Goal: Information Seeking & Learning: Find specific fact

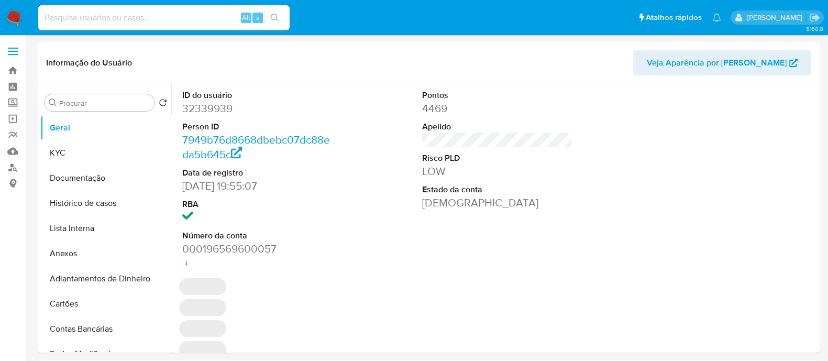
select select "10"
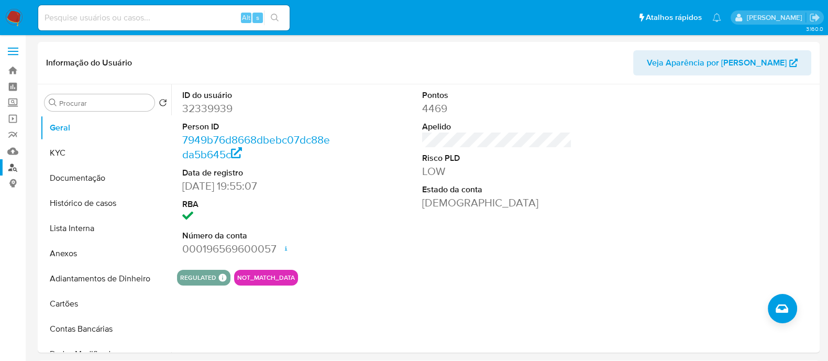
click at [14, 170] on link "Localizador de pessoas" at bounding box center [62, 167] width 125 height 16
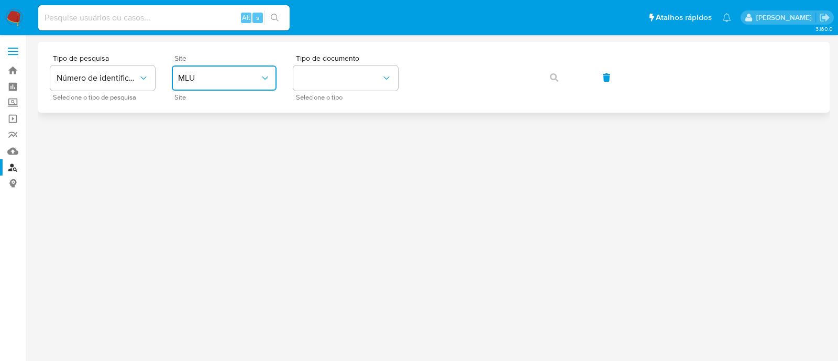
click at [236, 87] on button "MLU" at bounding box center [224, 77] width 105 height 25
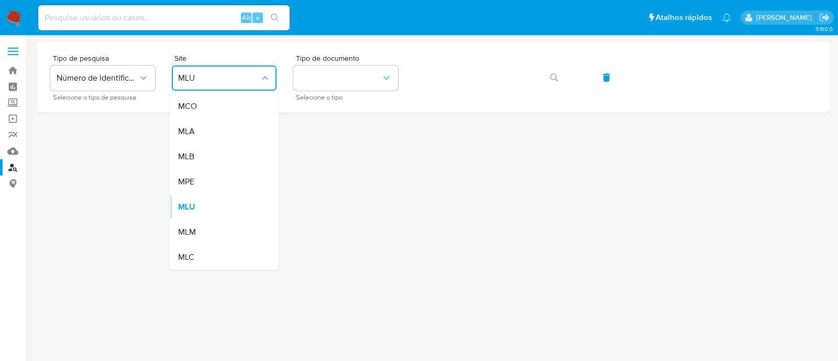
click at [221, 158] on div "MLB" at bounding box center [221, 156] width 86 height 25
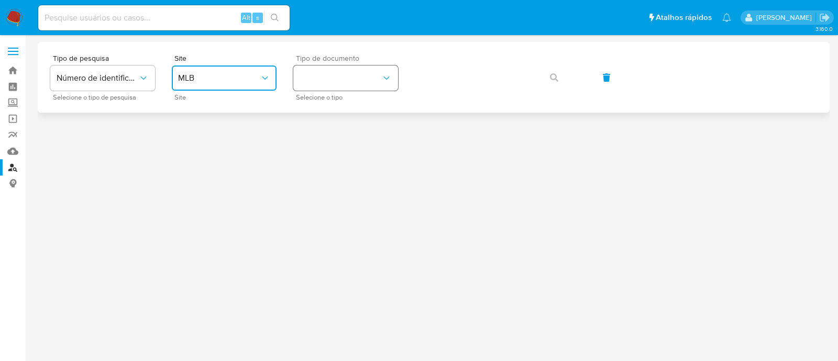
click at [327, 78] on button "identificationType" at bounding box center [345, 77] width 105 height 25
click at [339, 115] on div "CNPJ CNPJ" at bounding box center [343, 112] width 86 height 36
click at [550, 80] on icon "button" at bounding box center [554, 77] width 8 height 8
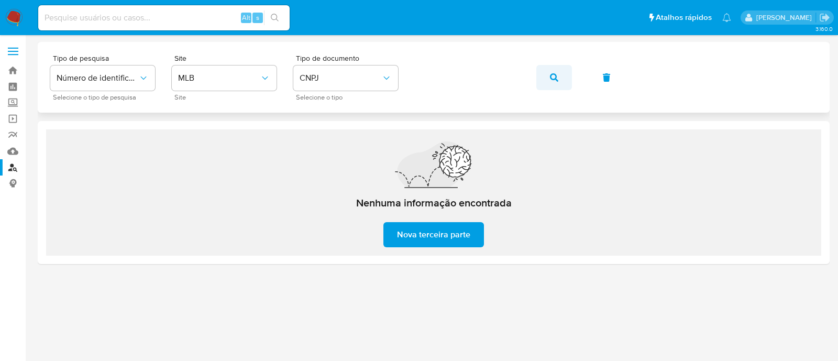
click at [561, 77] on button "button" at bounding box center [554, 77] width 36 height 25
click at [552, 73] on icon "button" at bounding box center [554, 77] width 8 height 8
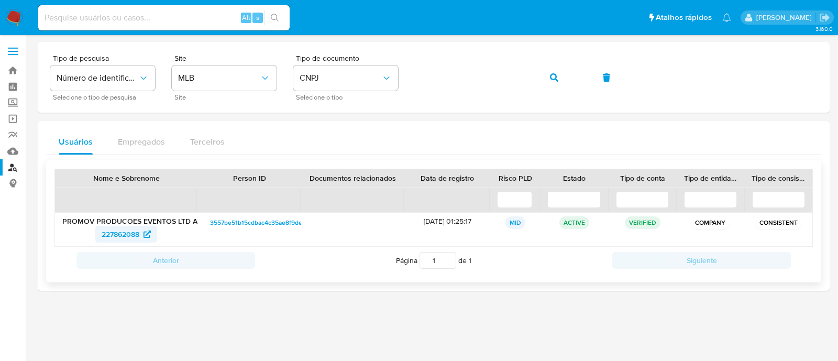
click at [129, 233] on span "227862088" at bounding box center [121, 234] width 38 height 17
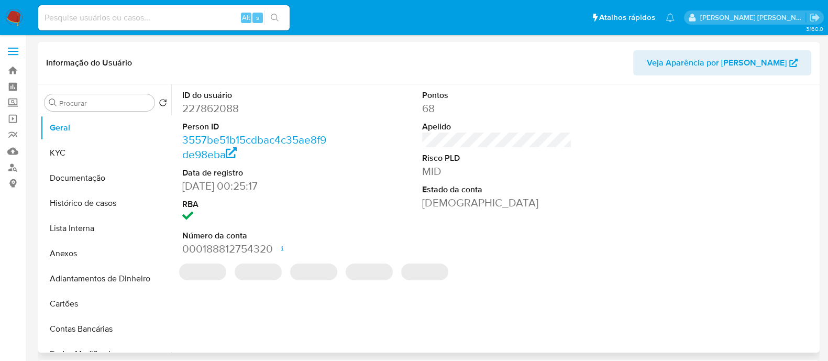
select select "10"
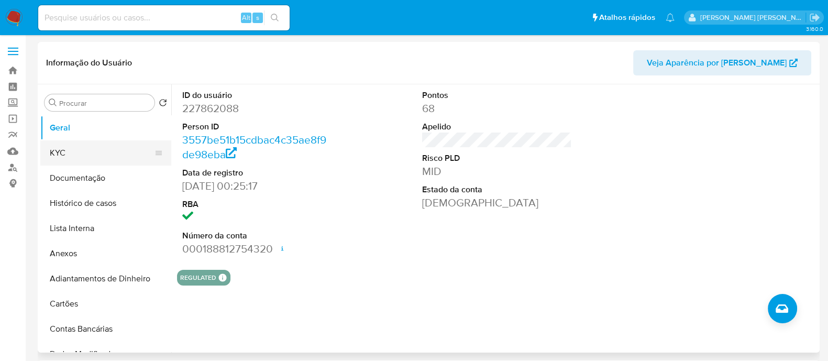
click at [95, 156] on button "KYC" at bounding box center [101, 152] width 123 height 25
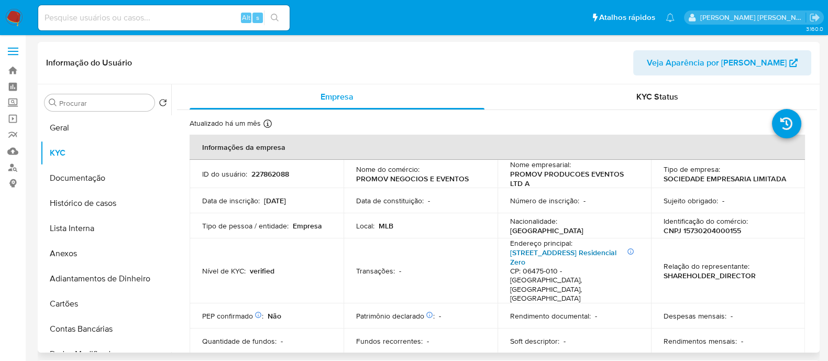
click at [544, 260] on link "[STREET_ADDRESS] Residencial Zero" at bounding box center [563, 257] width 106 height 20
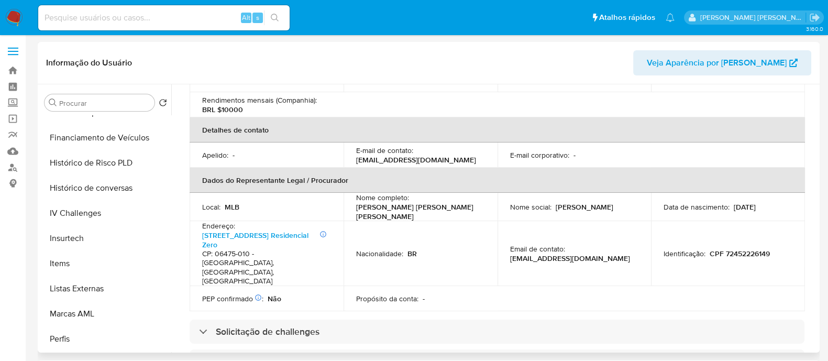
scroll to position [523, 0]
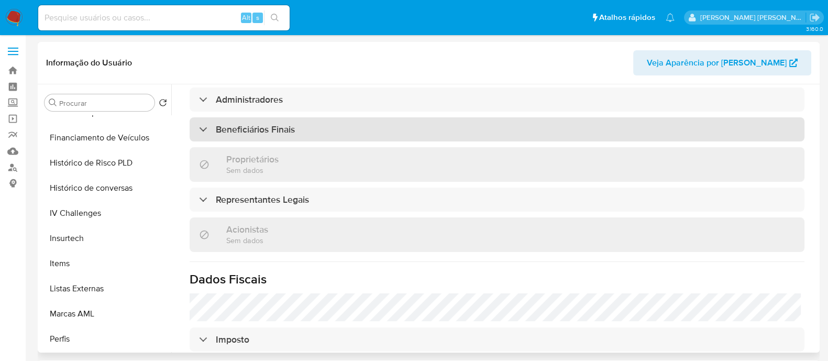
click at [290, 117] on div "Beneficiários Finais" at bounding box center [497, 129] width 615 height 24
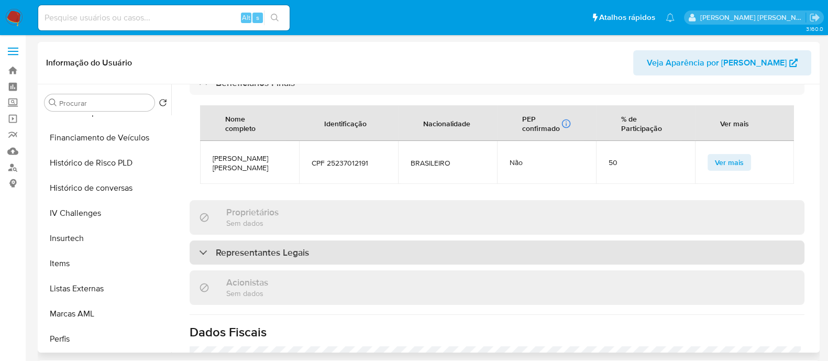
scroll to position [589, 0]
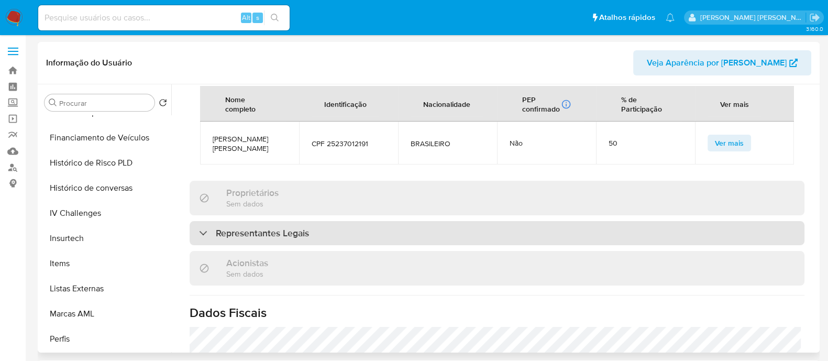
click at [380, 221] on div "Representantes Legais" at bounding box center [497, 233] width 615 height 24
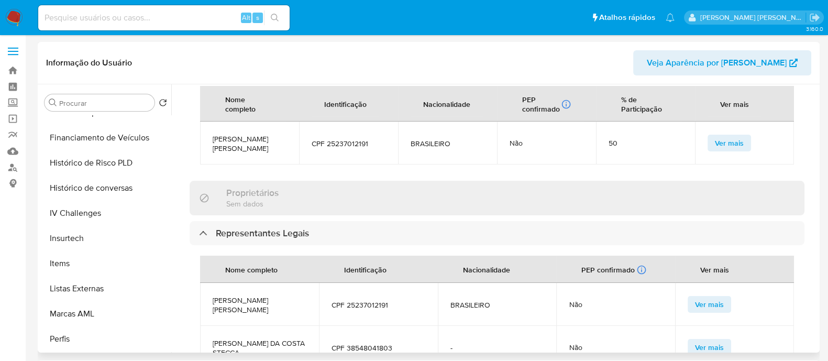
scroll to position [25, 0]
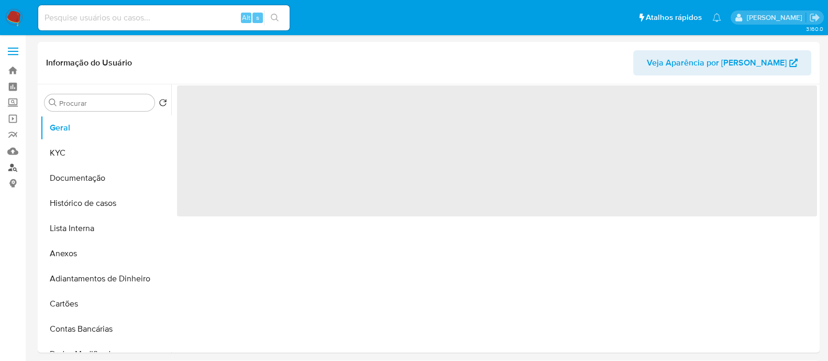
click at [15, 166] on link "Localizador de pessoas" at bounding box center [62, 167] width 125 height 16
select select "10"
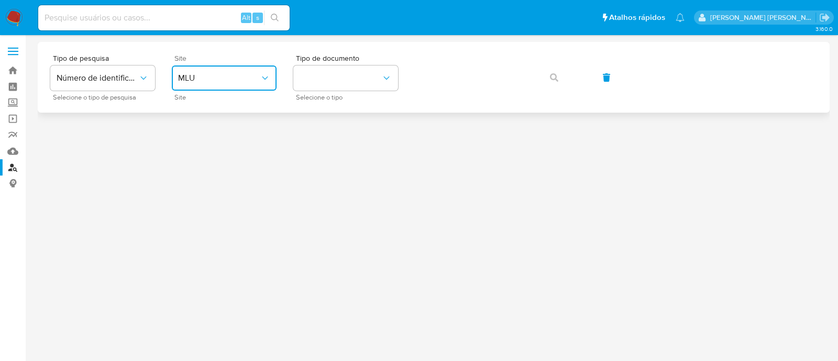
click at [271, 80] on button "MLU" at bounding box center [224, 77] width 105 height 25
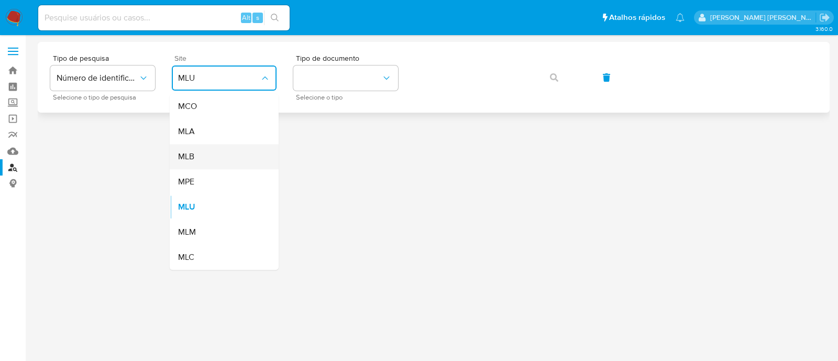
click at [244, 153] on div "MLB" at bounding box center [221, 156] width 86 height 25
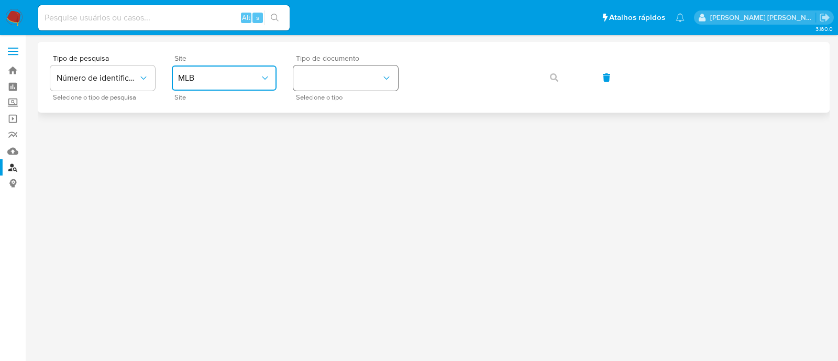
click at [364, 85] on button "identificationType" at bounding box center [345, 77] width 105 height 25
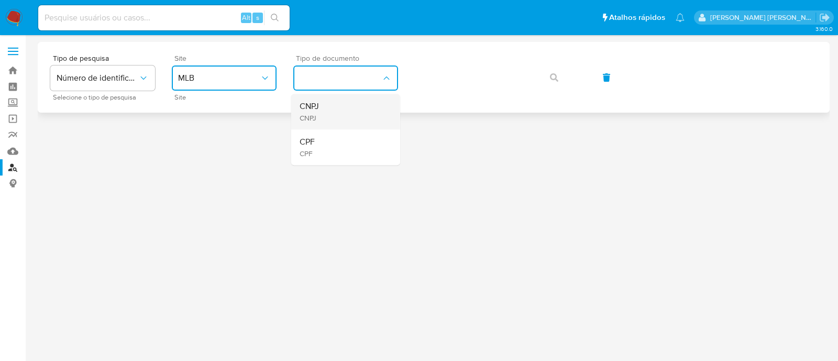
click at [355, 113] on div "CNPJ CNPJ" at bounding box center [343, 112] width 86 height 36
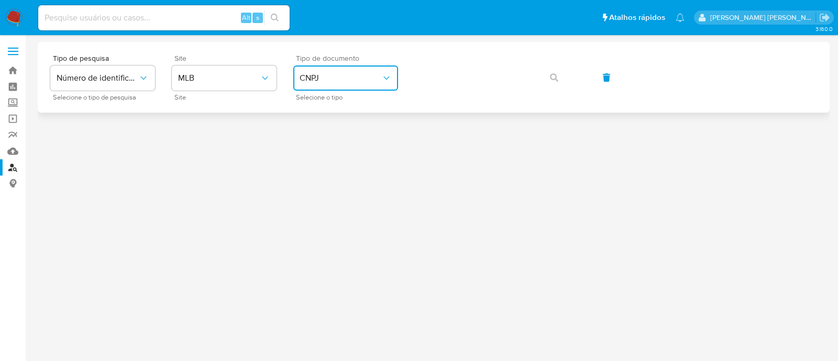
click at [362, 73] on span "CNPJ" at bounding box center [341, 78] width 82 height 10
click at [347, 145] on div "CPF CPF" at bounding box center [343, 147] width 86 height 36
click at [552, 80] on icon "button" at bounding box center [554, 77] width 8 height 8
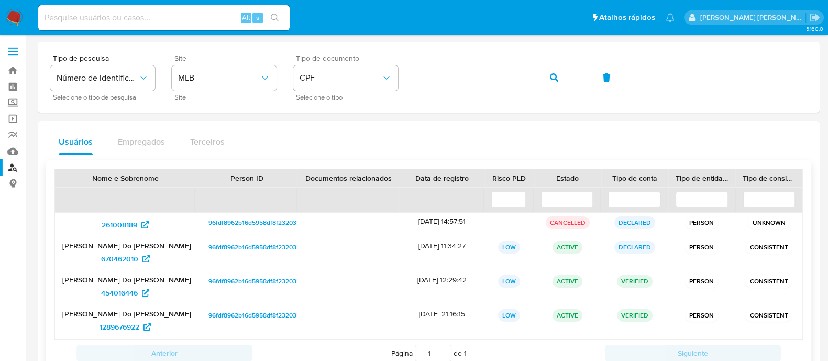
scroll to position [65, 0]
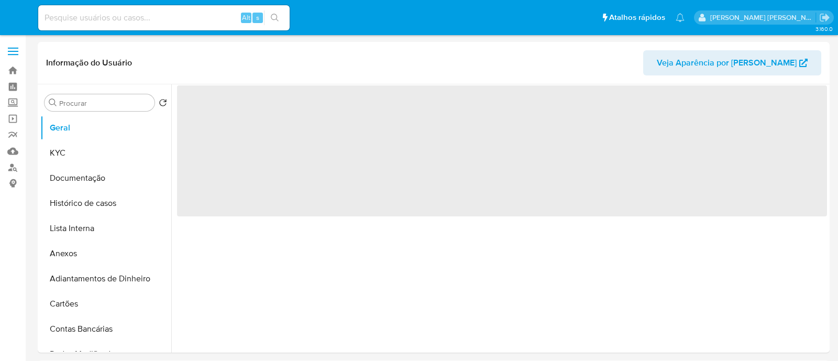
select select "10"
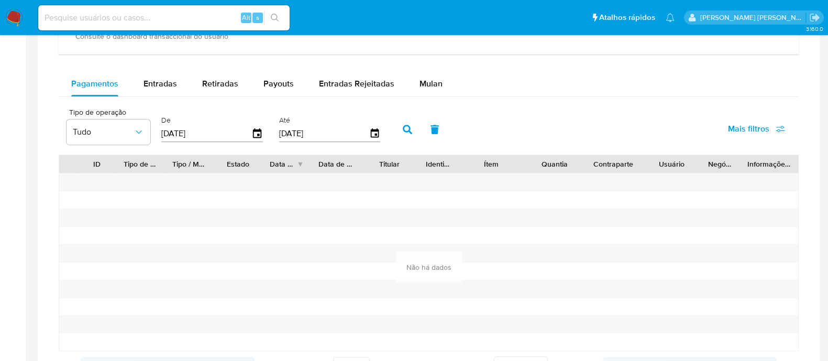
scroll to position [589, 0]
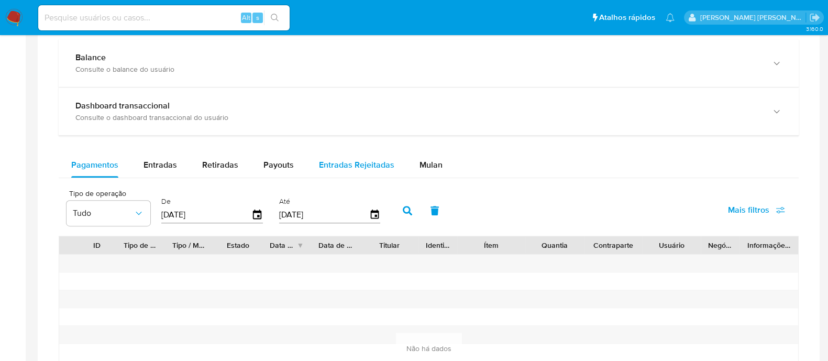
click at [361, 170] on div "Entradas Rejeitadas" at bounding box center [356, 164] width 75 height 25
select select "10"
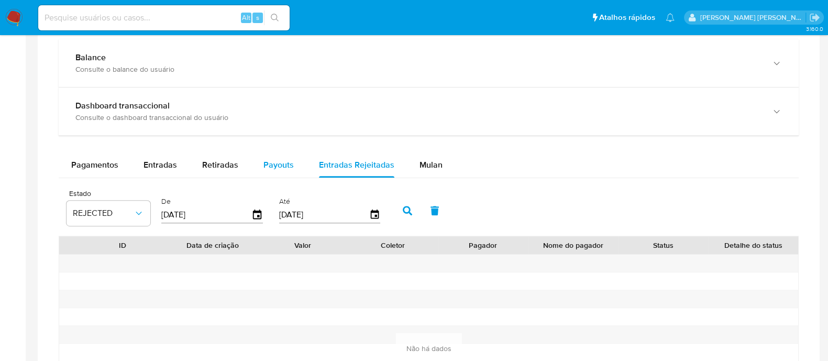
click at [264, 163] on span "Payouts" at bounding box center [279, 165] width 30 height 12
select select "10"
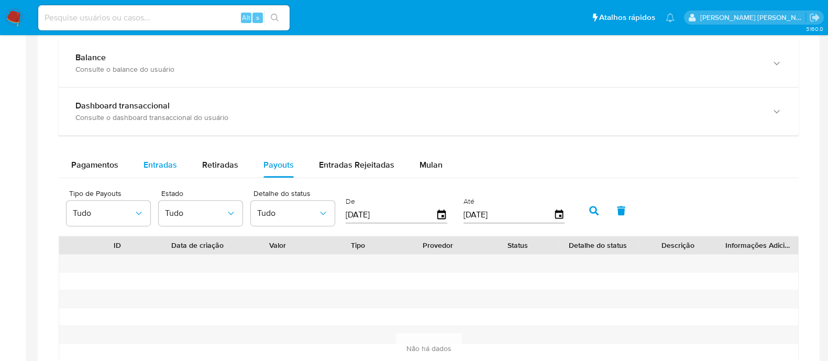
click at [171, 170] on div "Entradas" at bounding box center [161, 164] width 34 height 25
select select "10"
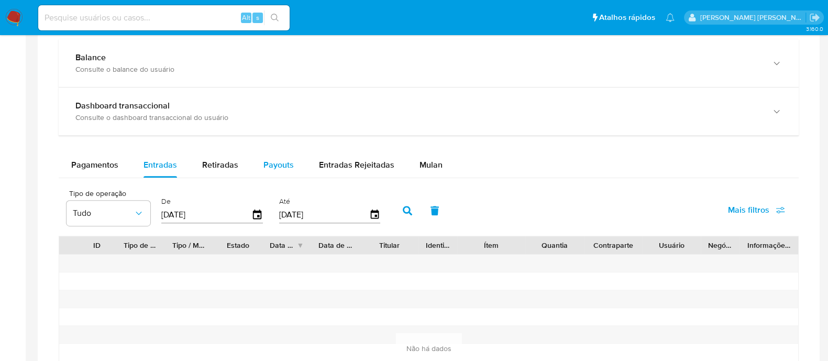
click at [255, 171] on button "Payouts" at bounding box center [279, 164] width 56 height 25
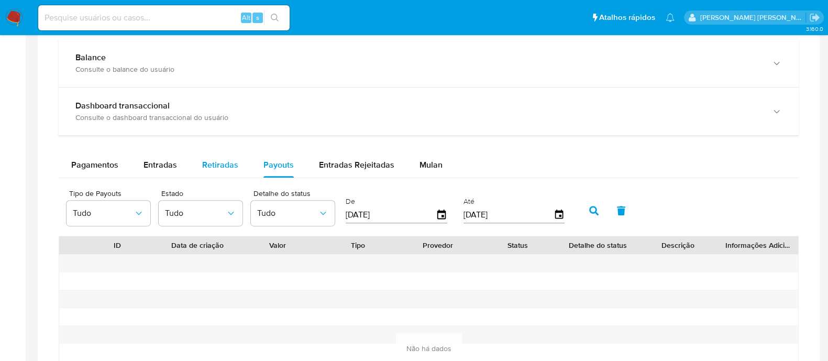
click at [231, 170] on div "Retiradas" at bounding box center [220, 164] width 36 height 25
select select "10"
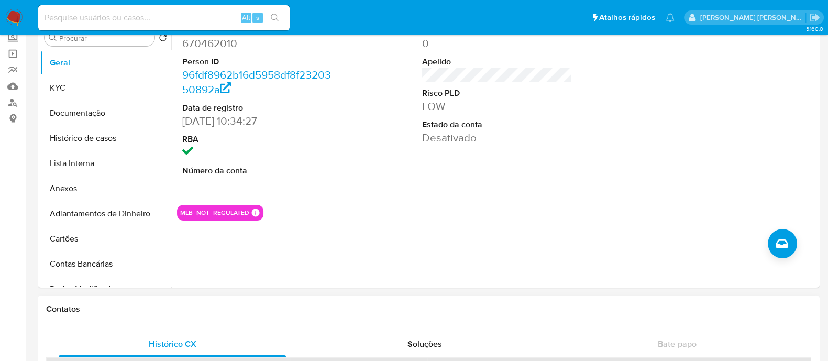
scroll to position [0, 0]
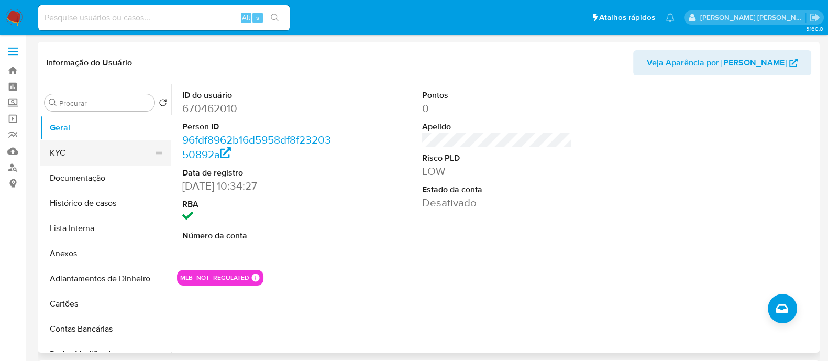
drag, startPoint x: 84, startPoint y: 160, endPoint x: 96, endPoint y: 152, distance: 14.4
click at [84, 160] on button "KYC" at bounding box center [101, 152] width 123 height 25
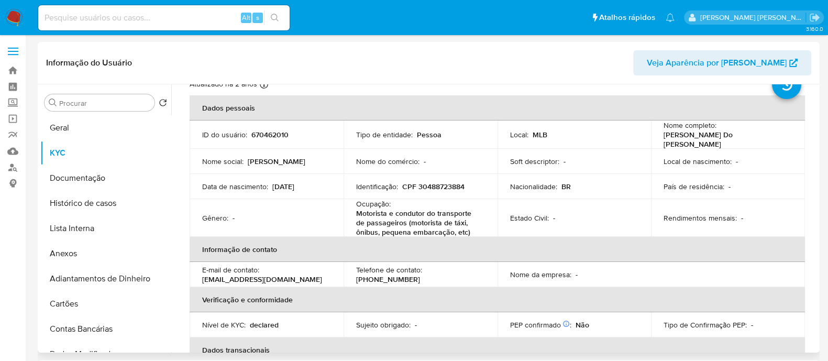
scroll to position [19, 0]
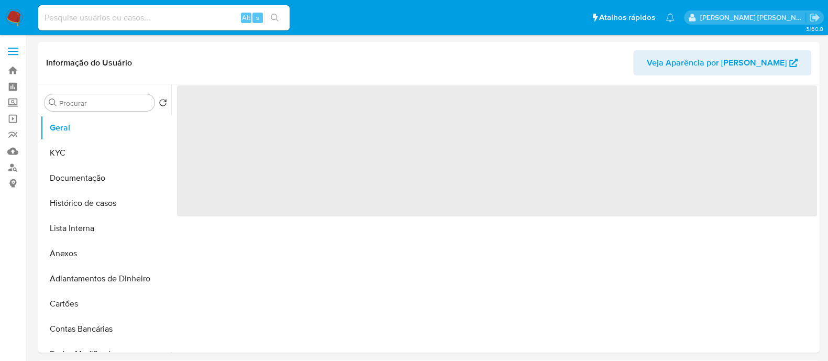
select select "10"
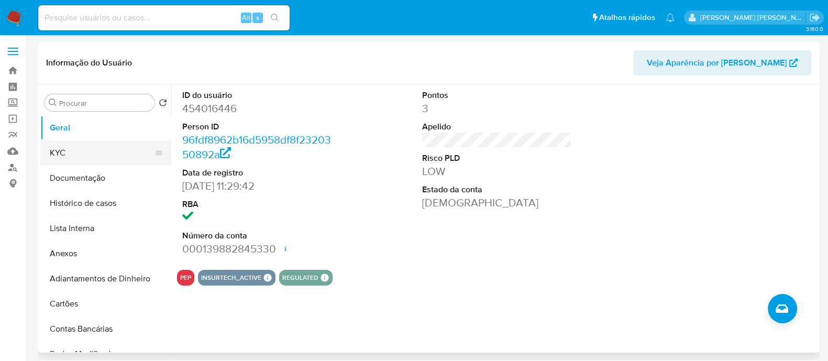
click at [64, 155] on button "KYC" at bounding box center [101, 152] width 123 height 25
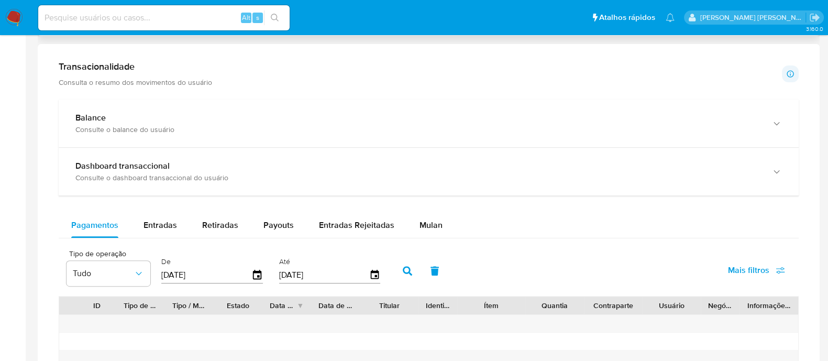
scroll to position [458, 0]
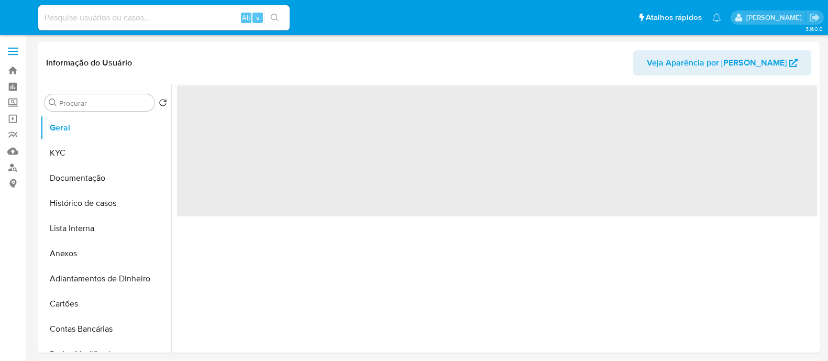
select select "10"
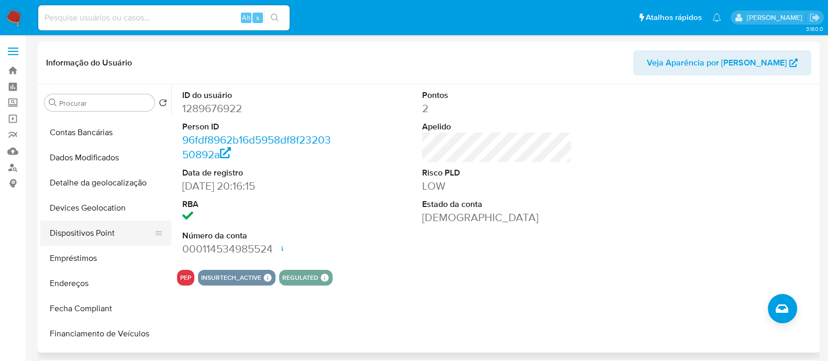
scroll to position [196, 0]
click at [103, 274] on button "Endereços" at bounding box center [101, 283] width 123 height 25
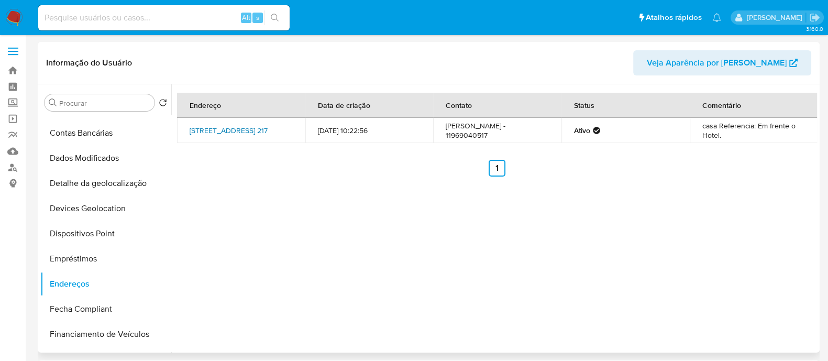
click at [217, 128] on link "Rua Independência 217, Embu Guaçu, São Paulo, 06900140, Brasil 217" at bounding box center [229, 130] width 78 height 10
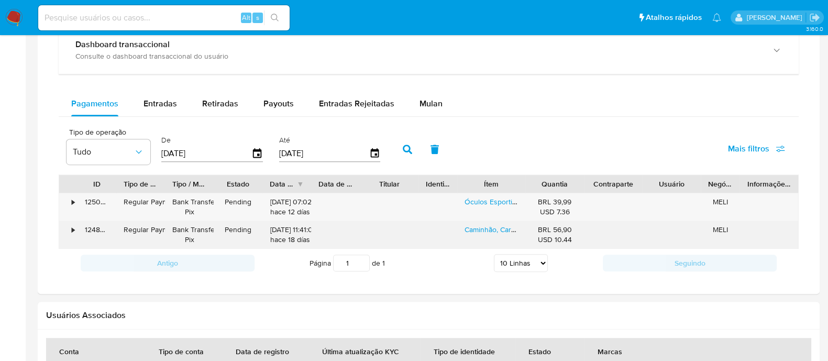
scroll to position [655, 0]
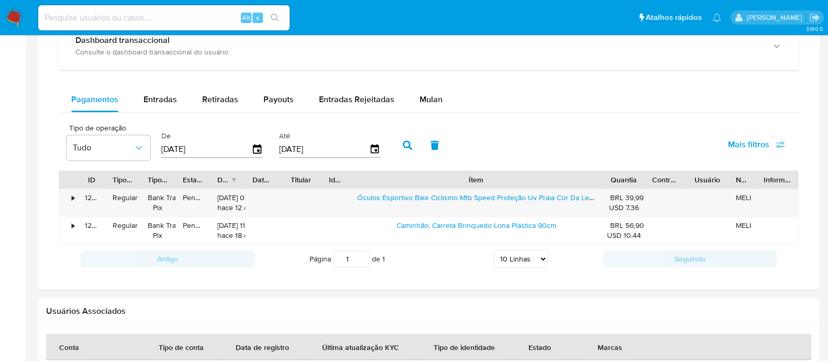
click at [709, 191] on div "ID Tipo de operação Tipo / Método Estado Data de criação Data de aprovação Titu…" at bounding box center [429, 207] width 740 height 74
click at [70, 198] on div "•" at bounding box center [68, 202] width 18 height 27
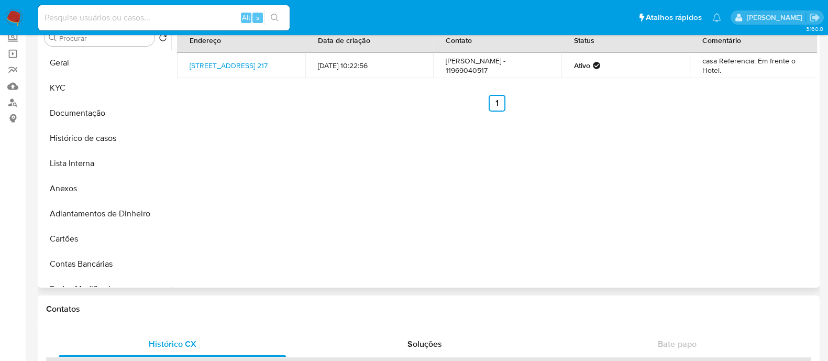
scroll to position [0, 0]
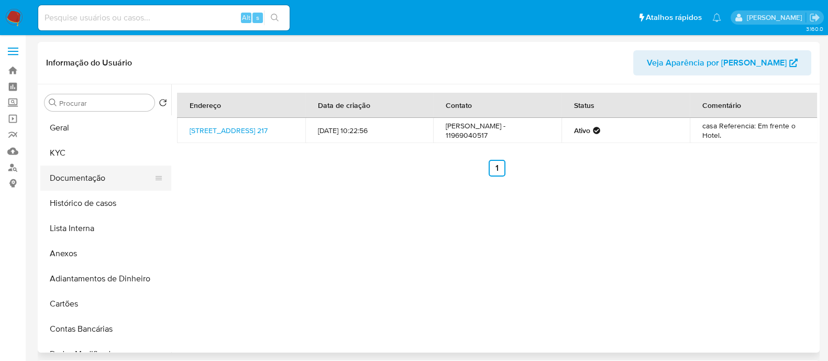
click at [97, 174] on button "Documentação" at bounding box center [101, 178] width 123 height 25
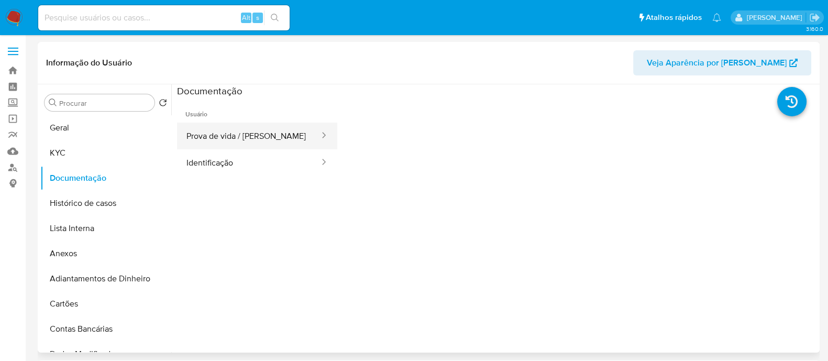
click at [228, 135] on button "Prova de vida / Selfie" at bounding box center [249, 136] width 144 height 27
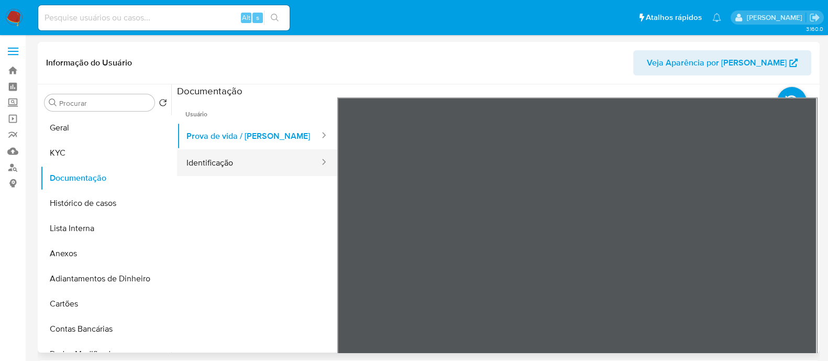
click at [244, 171] on button "Identificação" at bounding box center [249, 162] width 144 height 27
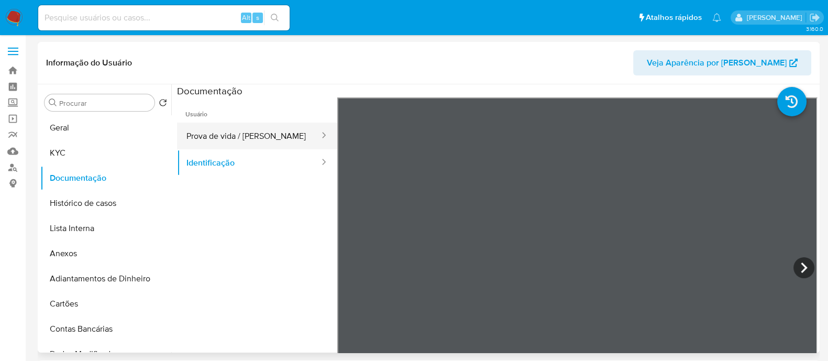
click at [242, 144] on button "Prova de vida / Selfie" at bounding box center [249, 136] width 144 height 27
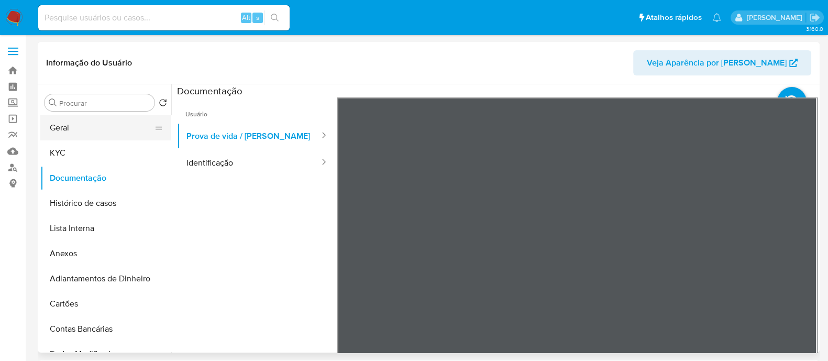
click at [60, 136] on button "Geral" at bounding box center [101, 127] width 123 height 25
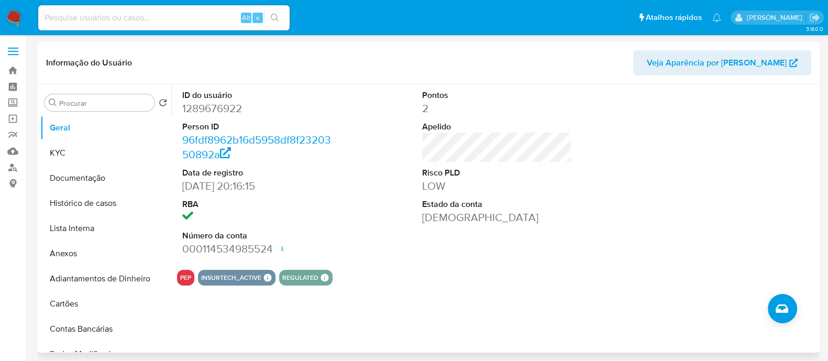
click at [193, 277] on div "PEP" at bounding box center [185, 278] width 17 height 16
click at [104, 229] on button "Lista Interna" at bounding box center [101, 228] width 123 height 25
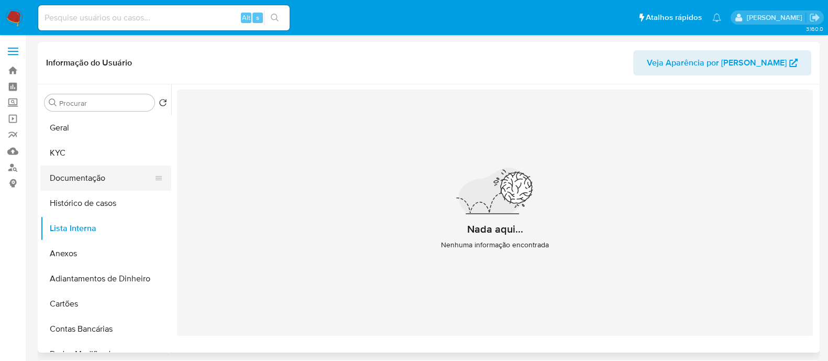
click at [84, 187] on button "Documentação" at bounding box center [101, 178] width 123 height 25
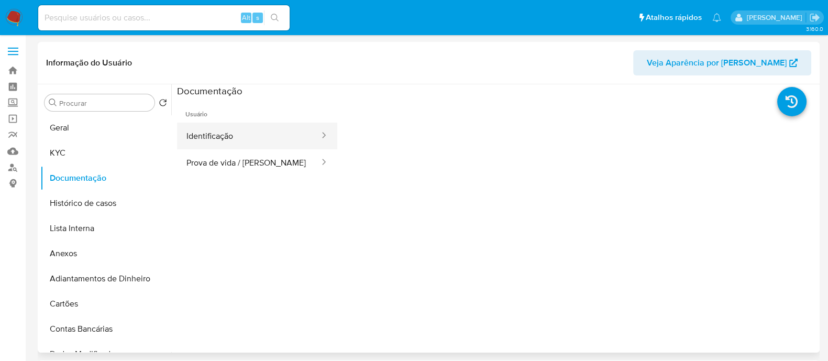
click at [226, 134] on button "Identificação" at bounding box center [249, 136] width 144 height 27
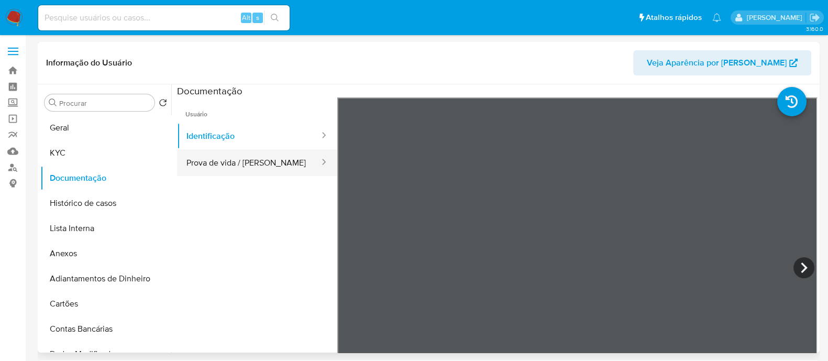
click at [280, 161] on button "Prova de vida / Selfie" at bounding box center [249, 162] width 144 height 27
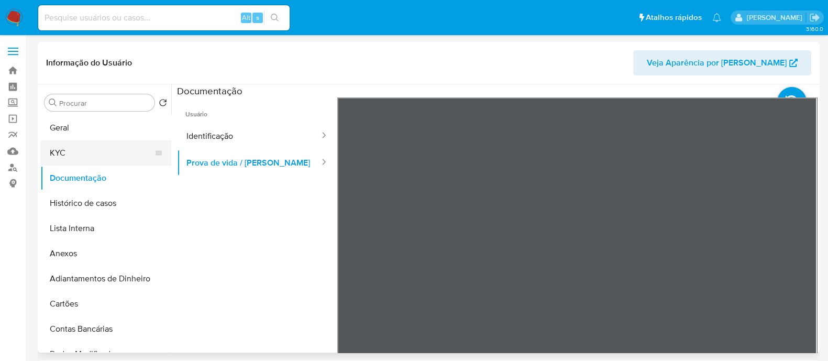
click at [88, 157] on button "KYC" at bounding box center [101, 152] width 123 height 25
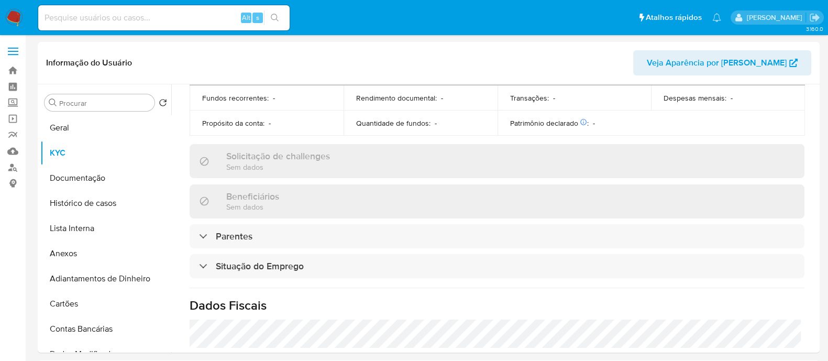
scroll to position [393, 0]
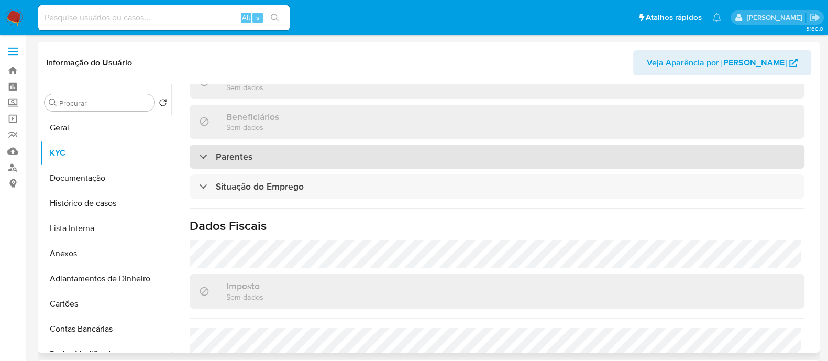
click at [375, 166] on div "Parentes" at bounding box center [497, 157] width 615 height 24
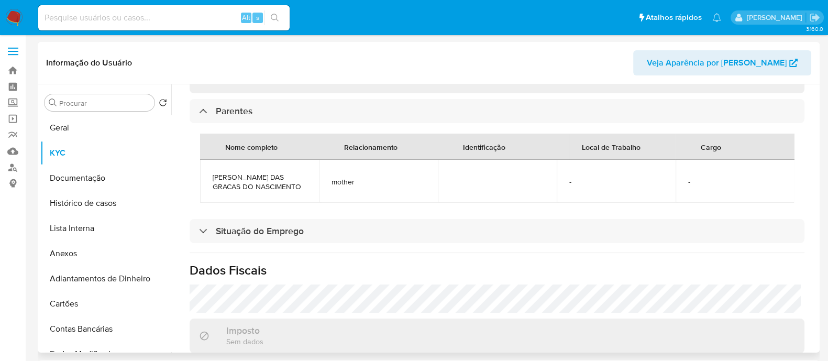
scroll to position [458, 0]
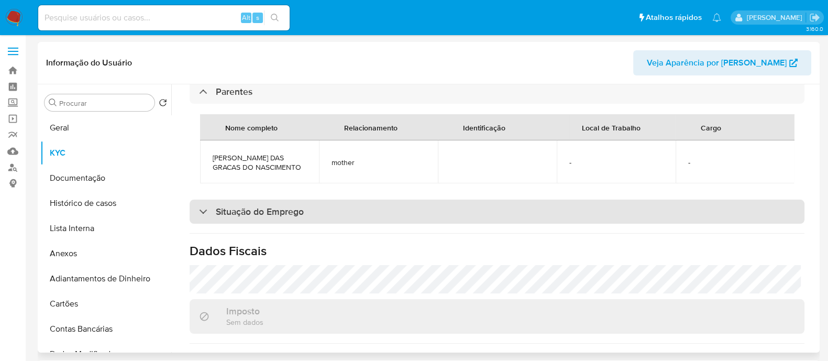
click at [434, 220] on div "Situação do Emprego" at bounding box center [497, 212] width 615 height 24
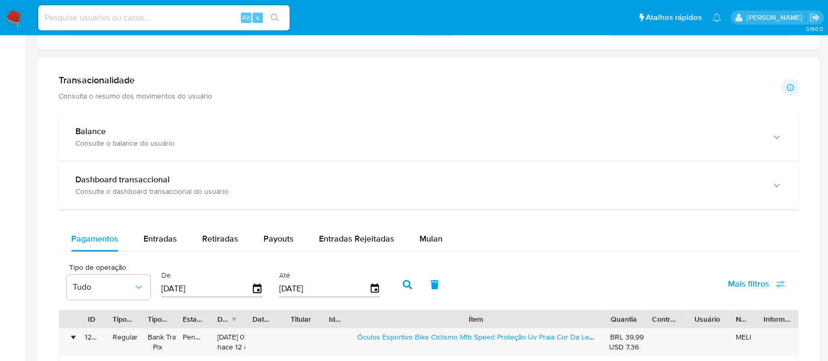
scroll to position [655, 0]
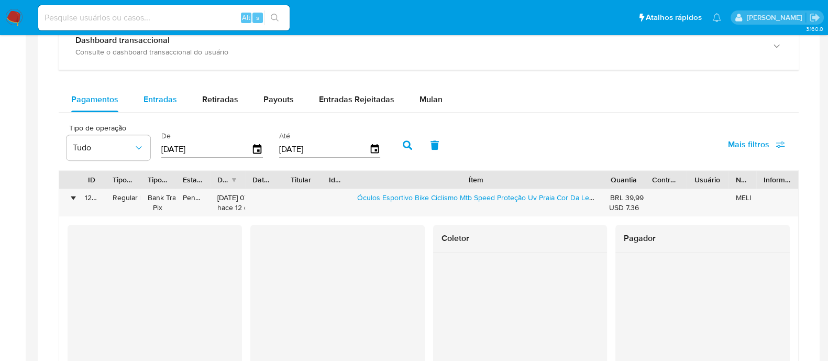
click at [147, 102] on span "Entradas" at bounding box center [161, 99] width 34 height 12
select select "10"
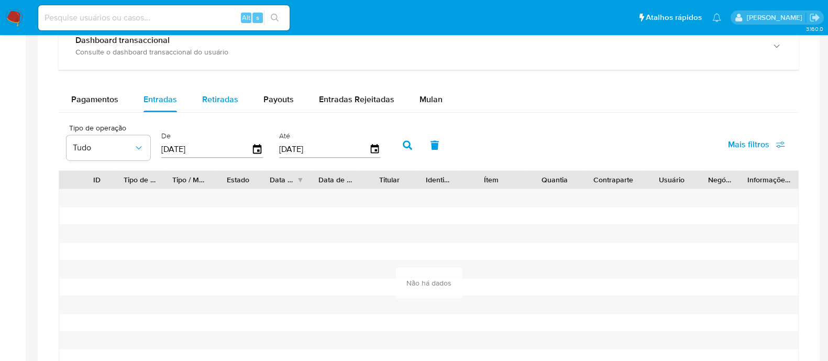
click at [236, 101] on button "Retiradas" at bounding box center [220, 99] width 61 height 25
select select "10"
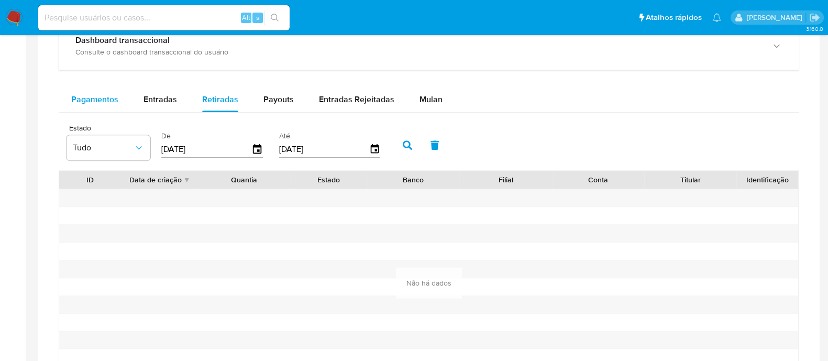
click at [87, 101] on span "Pagamentos" at bounding box center [94, 99] width 47 height 12
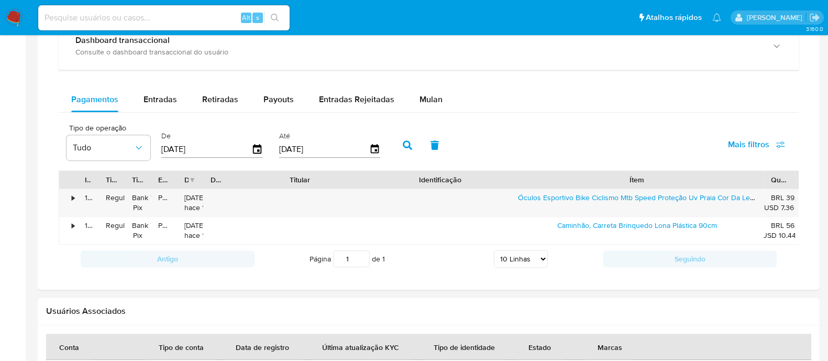
drag, startPoint x: 348, startPoint y: 177, endPoint x: 461, endPoint y: 175, distance: 112.6
click at [461, 175] on div "Identificação" at bounding box center [440, 180] width 140 height 18
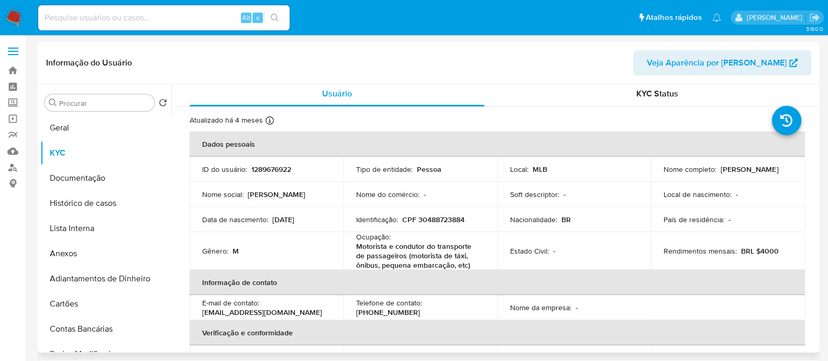
scroll to position [0, 0]
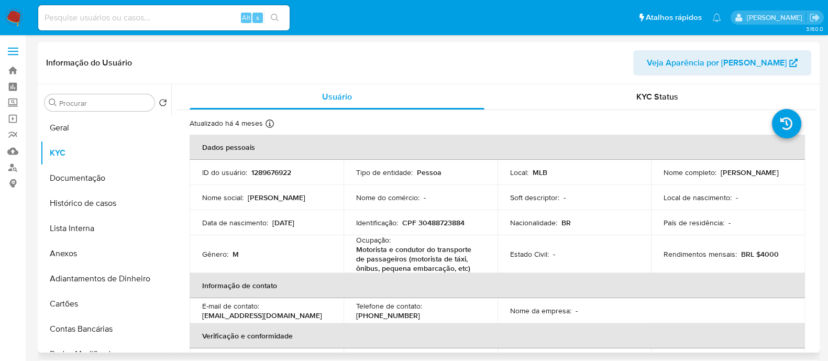
click at [443, 218] on p "CPF 30488723884" at bounding box center [433, 222] width 62 height 9
copy p "30488723884"
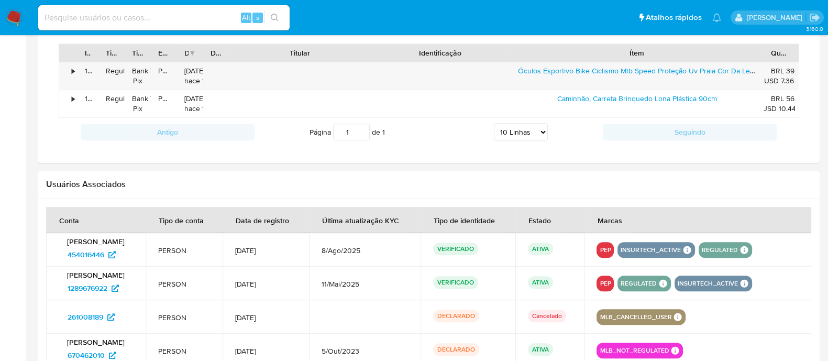
scroll to position [900, 0]
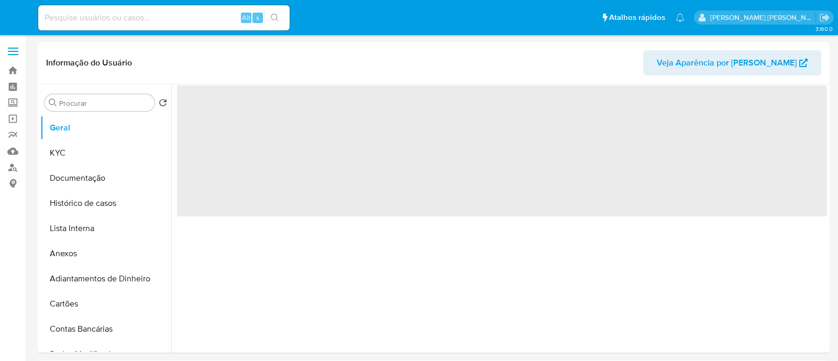
select select "10"
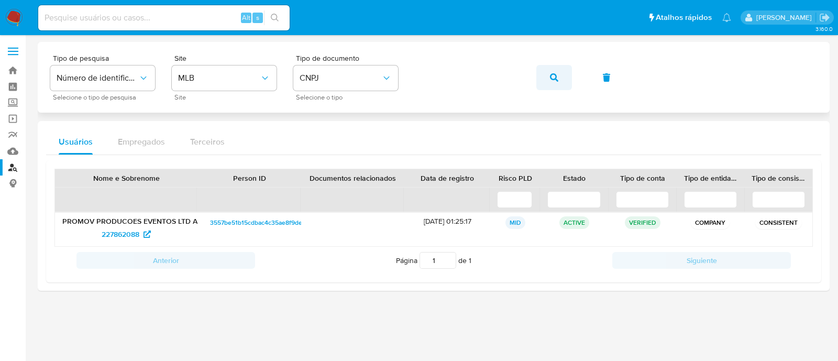
click at [542, 72] on button "button" at bounding box center [554, 77] width 36 height 25
